Goal: Transaction & Acquisition: Book appointment/travel/reservation

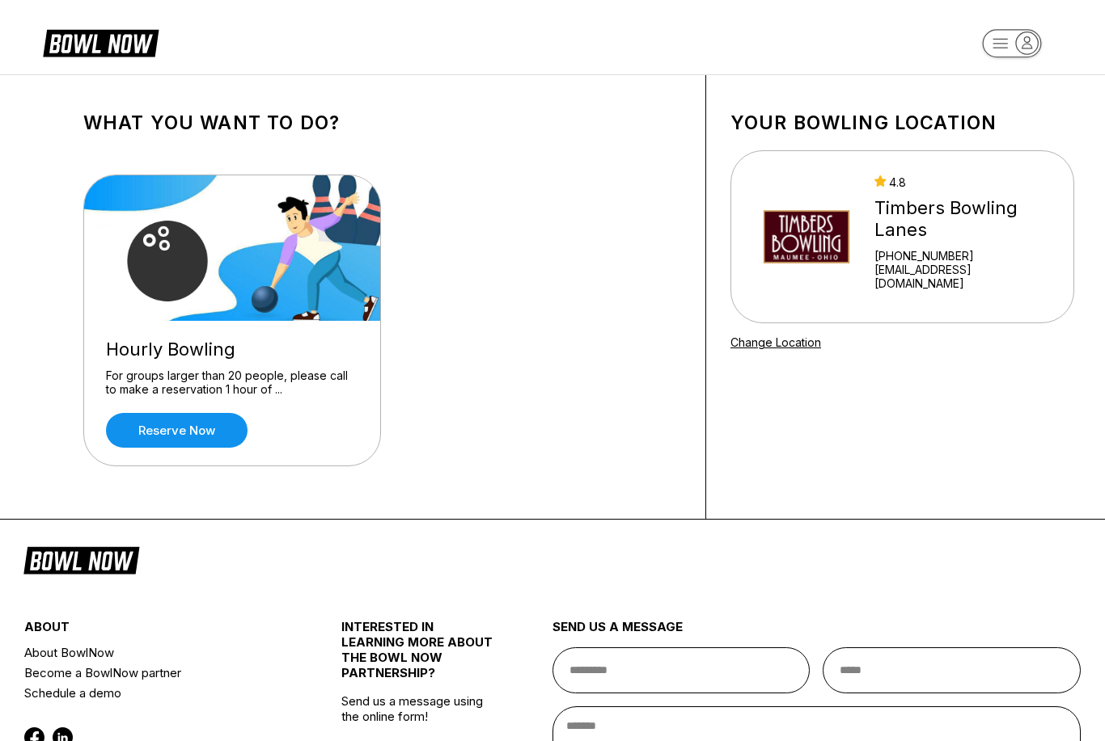
click at [956, 263] on div "[PHONE_NUMBER]" at bounding box center [963, 256] width 178 height 14
click at [987, 234] on div "Timbers Bowling Lanes" at bounding box center [963, 219] width 178 height 44
click at [847, 231] on img at bounding box center [806, 236] width 108 height 121
click at [215, 437] on link "Reserve now" at bounding box center [177, 430] width 142 height 35
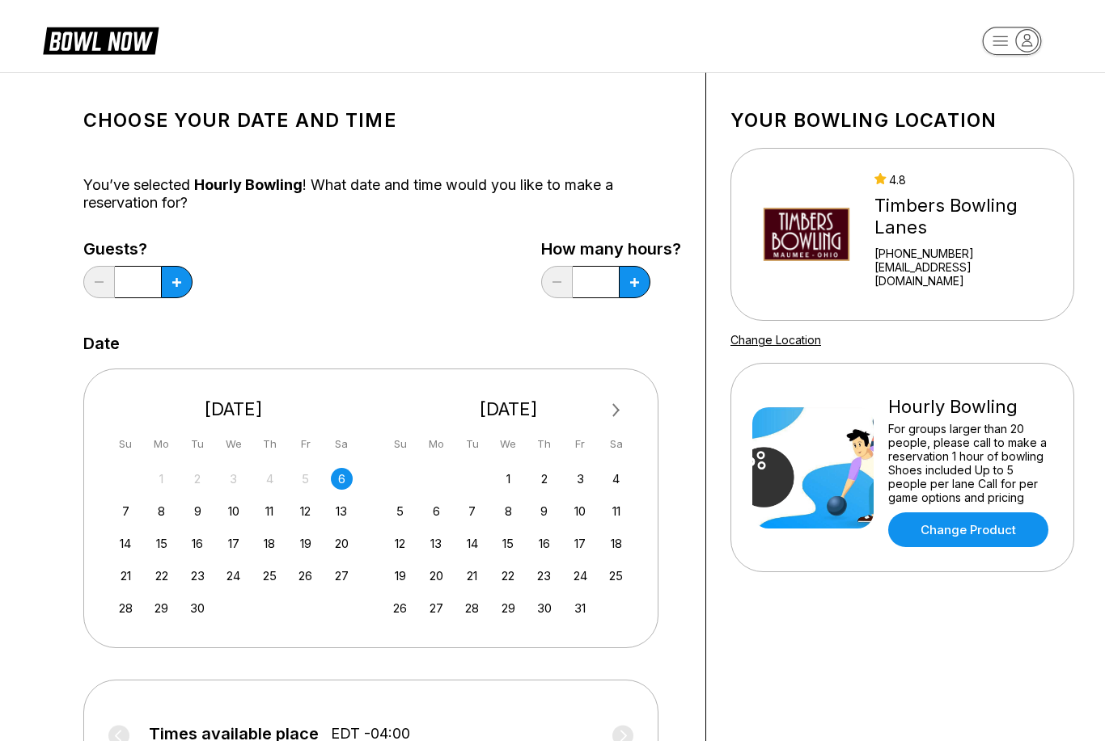
scroll to position [2, 0]
click at [648, 278] on button at bounding box center [635, 282] width 32 height 32
click at [658, 293] on div "How many hours? ***" at bounding box center [611, 273] width 140 height 66
click at [644, 289] on button at bounding box center [635, 282] width 32 height 32
type input "*"
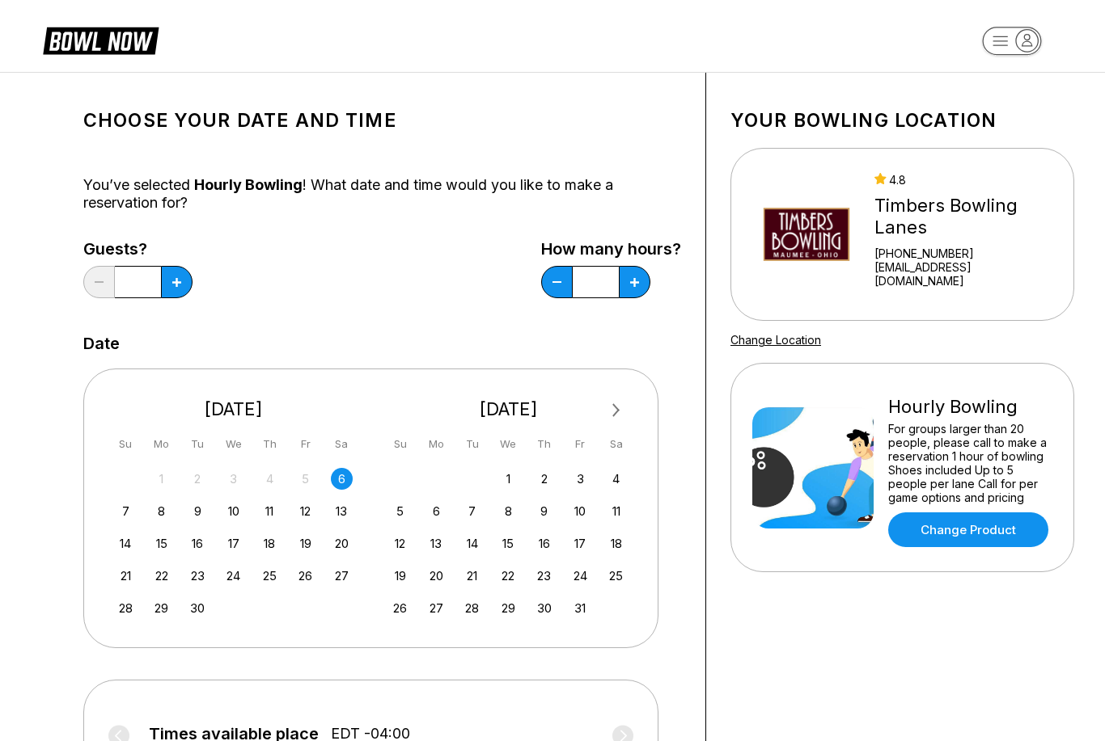
click at [168, 285] on button at bounding box center [177, 282] width 32 height 32
click at [167, 285] on button at bounding box center [177, 282] width 32 height 32
click at [173, 285] on icon at bounding box center [176, 282] width 9 height 9
type input "*"
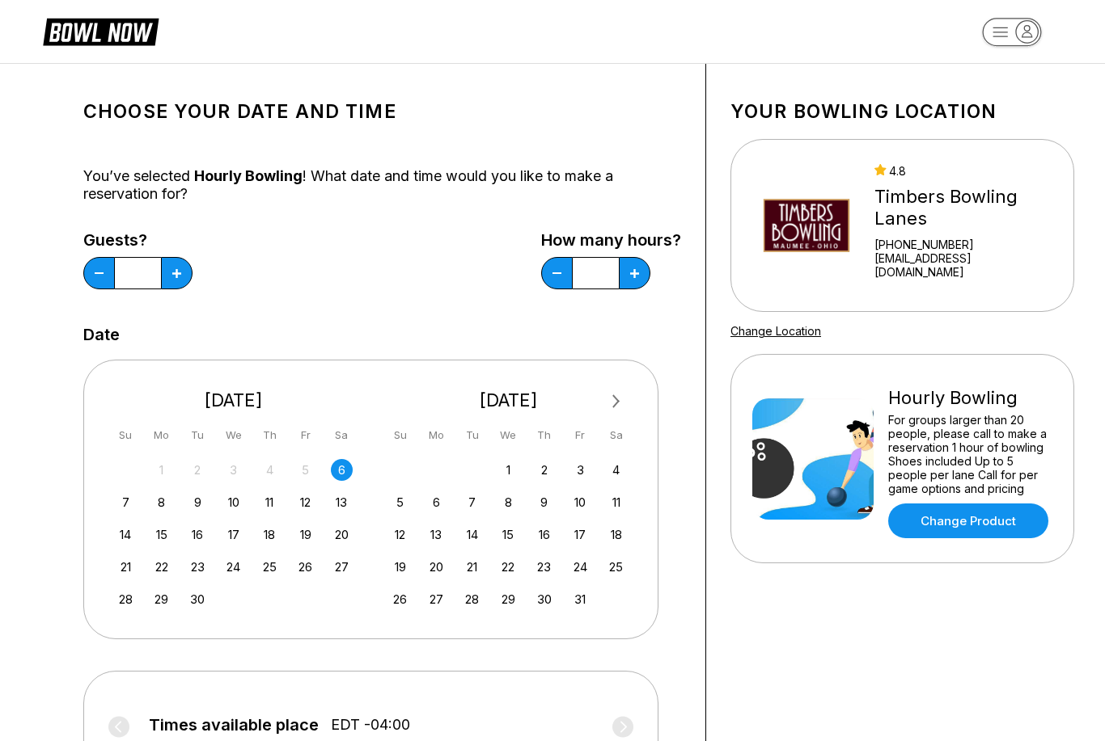
scroll to position [0, 0]
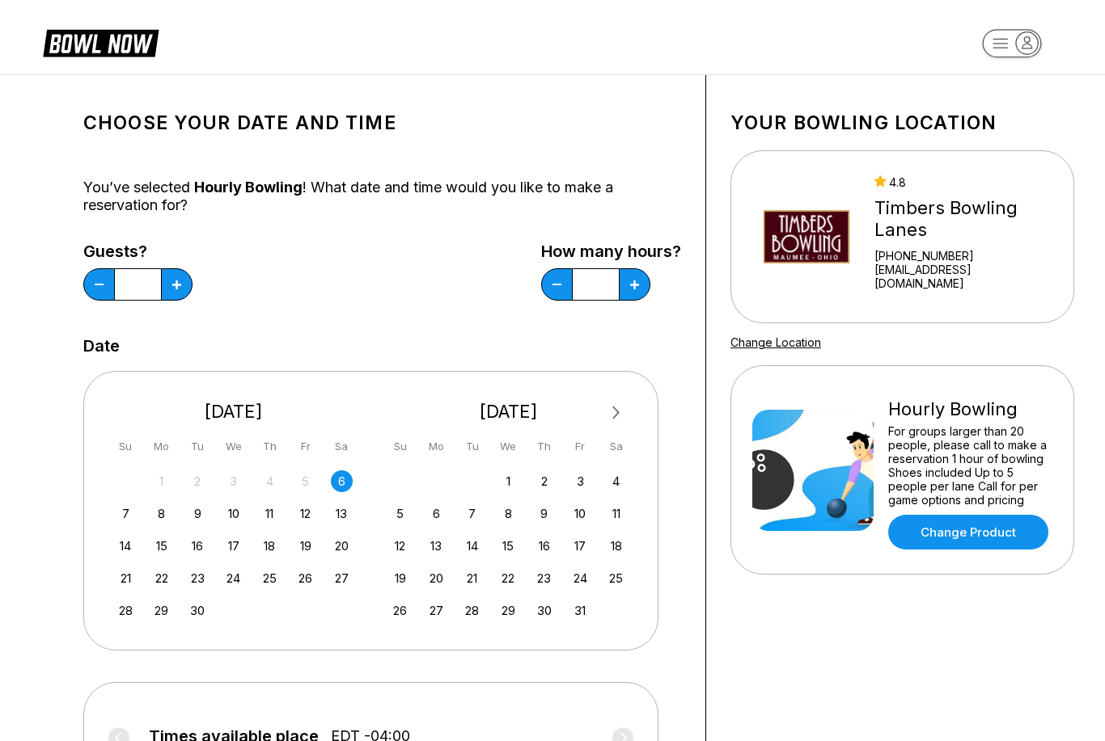
click at [847, 6] on header at bounding box center [552, 37] width 1105 height 74
